Goal: Check status: Check status

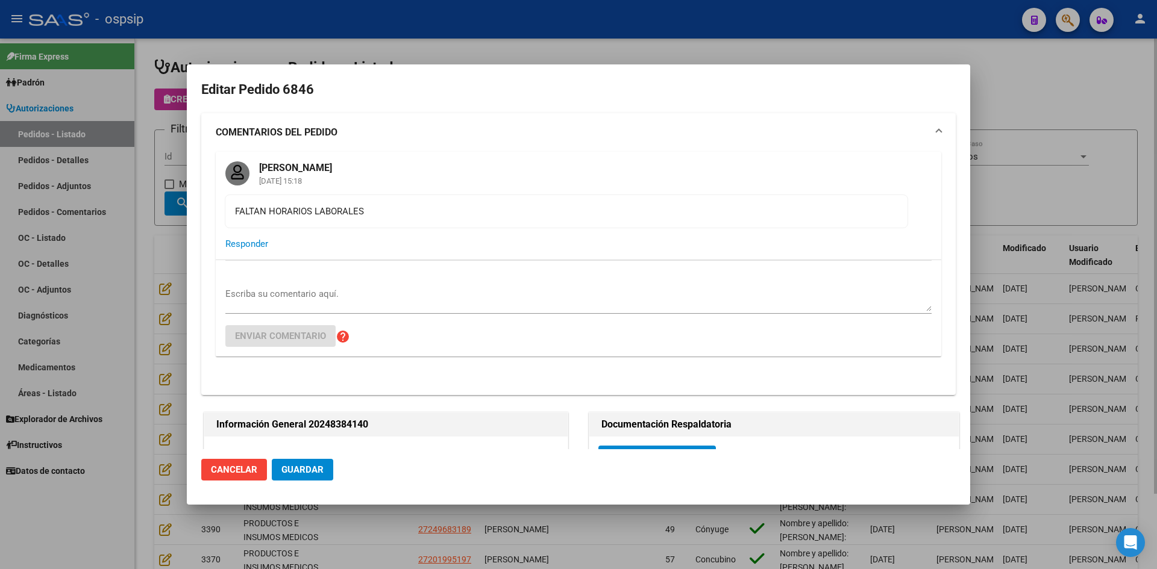
drag, startPoint x: 451, startPoint y: 44, endPoint x: 422, endPoint y: 48, distance: 29.8
click at [450, 44] on div at bounding box center [578, 284] width 1157 height 569
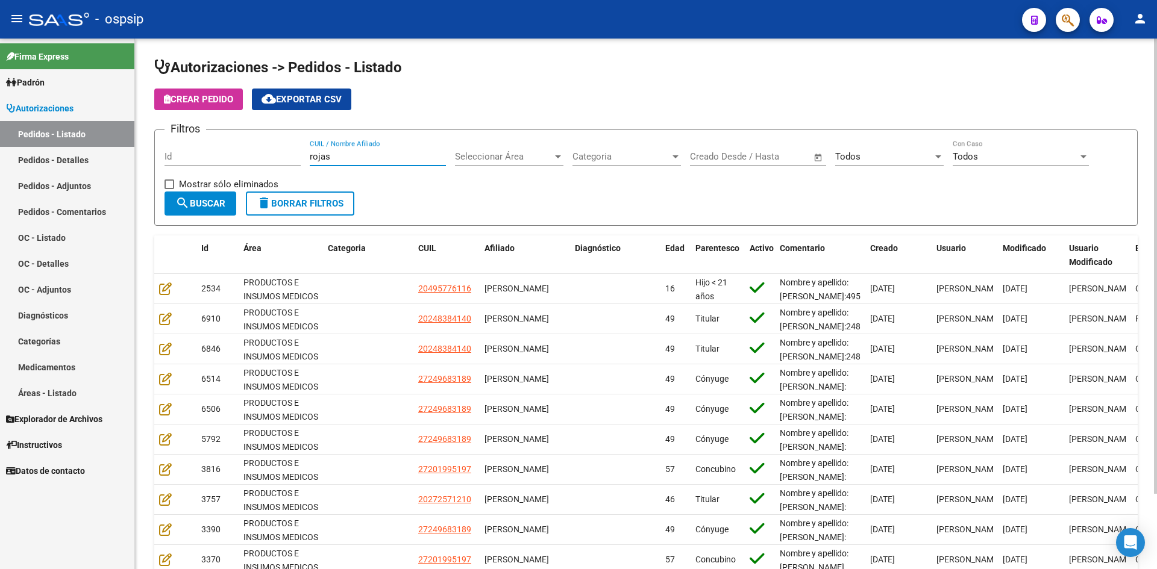
click at [312, 157] on input "rojas" at bounding box center [378, 156] width 136 height 11
drag, startPoint x: 263, startPoint y: 159, endPoint x: 272, endPoint y: 163, distance: 10.5
click at [270, 163] on div "Id" at bounding box center [233, 153] width 136 height 26
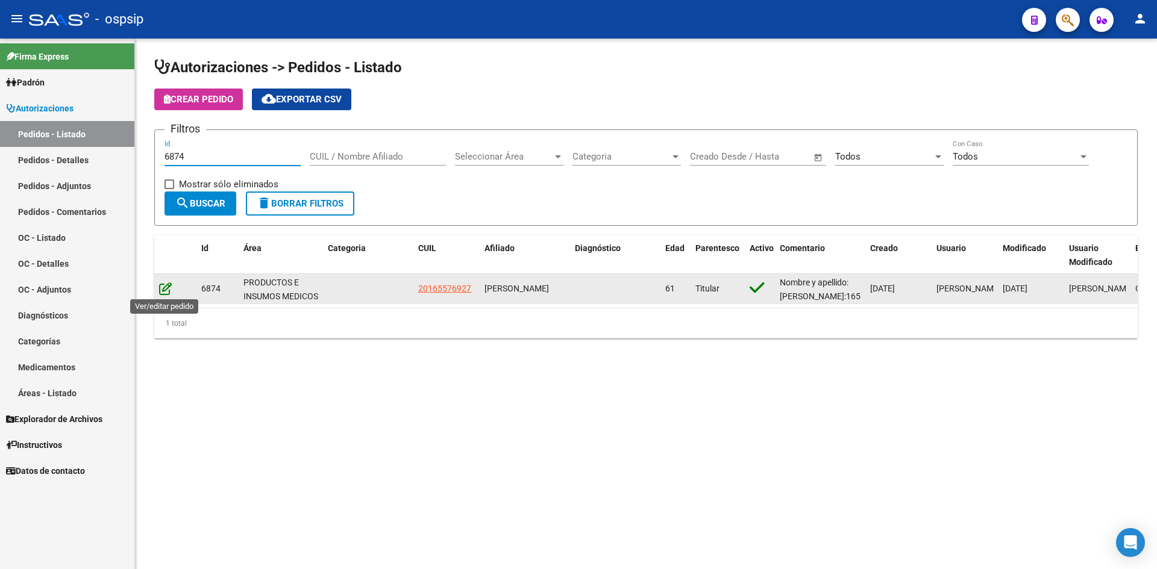
type input "6874"
click at [169, 294] on icon at bounding box center [165, 288] width 13 height 13
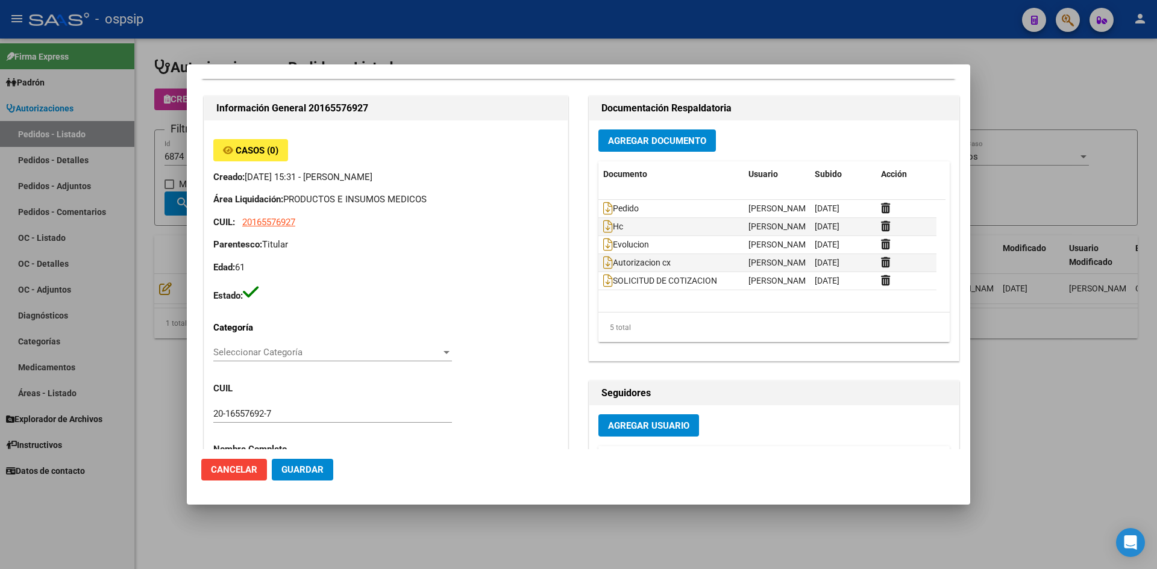
scroll to position [60, 0]
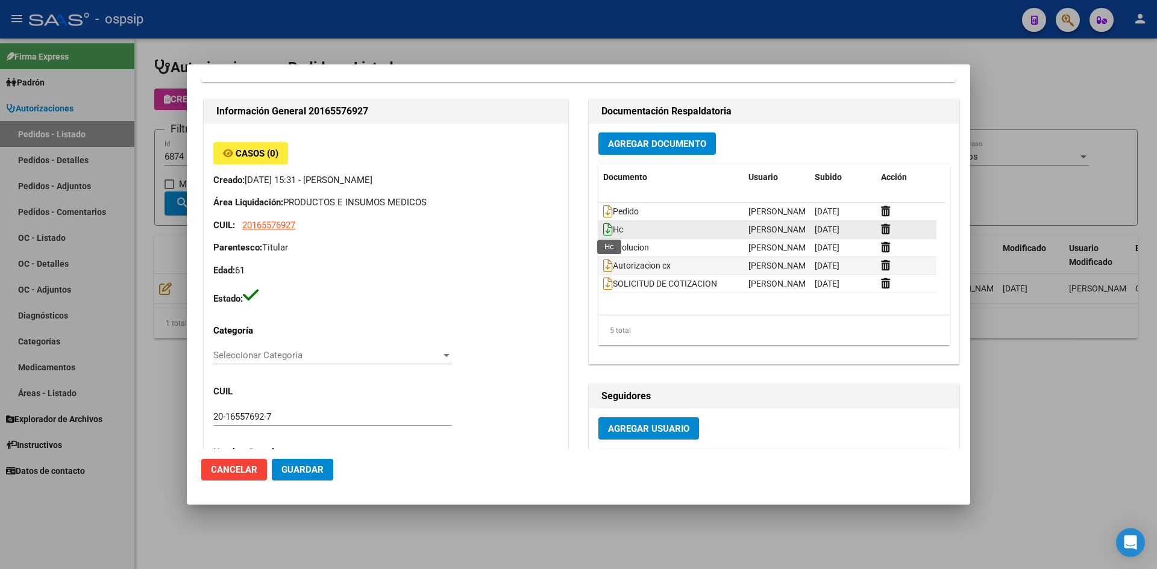
click at [603, 228] on icon at bounding box center [608, 229] width 10 height 13
click at [606, 268] on icon at bounding box center [608, 265] width 10 height 13
click at [603, 249] on icon at bounding box center [608, 247] width 10 height 13
click at [672, 31] on div at bounding box center [578, 284] width 1157 height 569
